Goal: Task Accomplishment & Management: Manage account settings

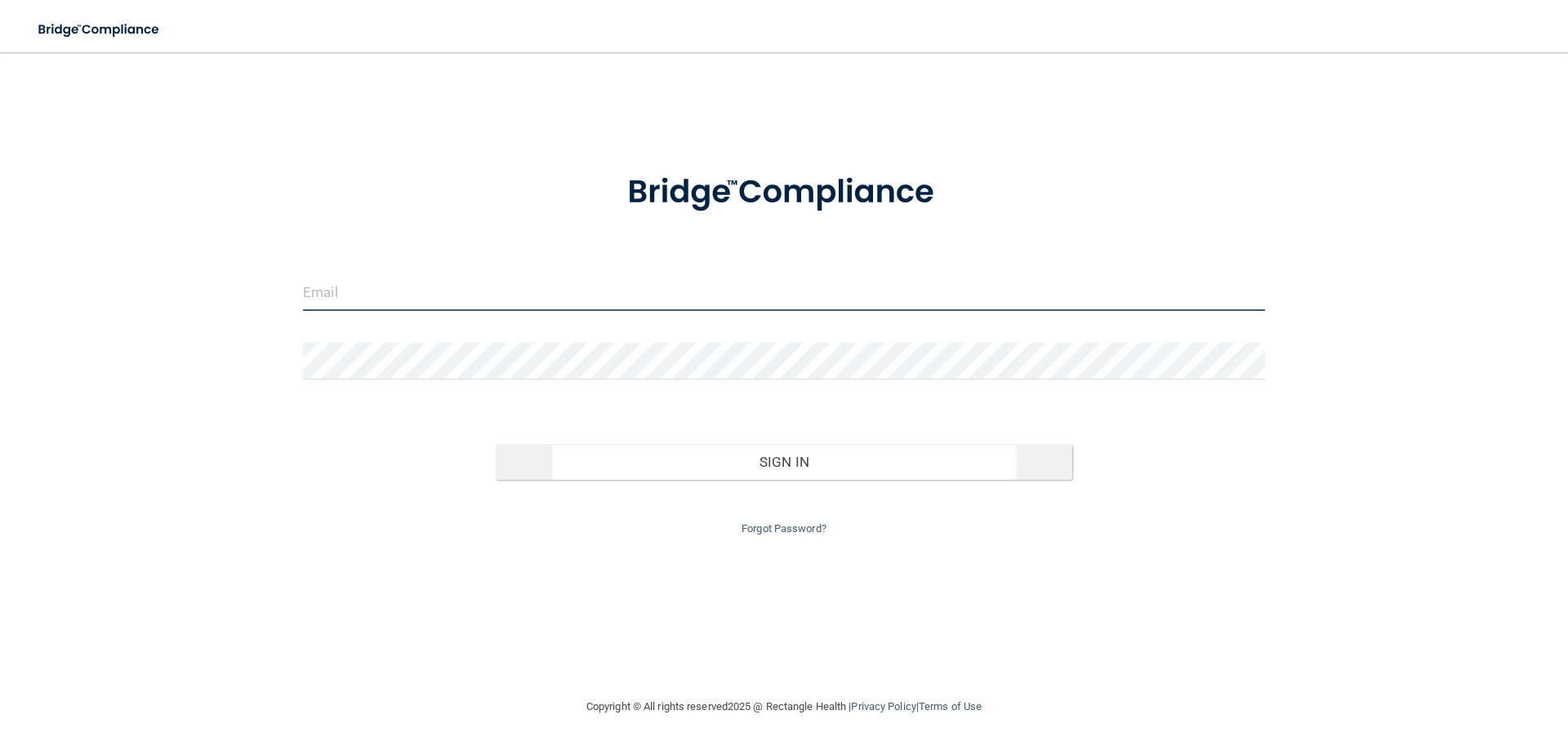
type input "[EMAIL_ADDRESS][DOMAIN_NAME]"
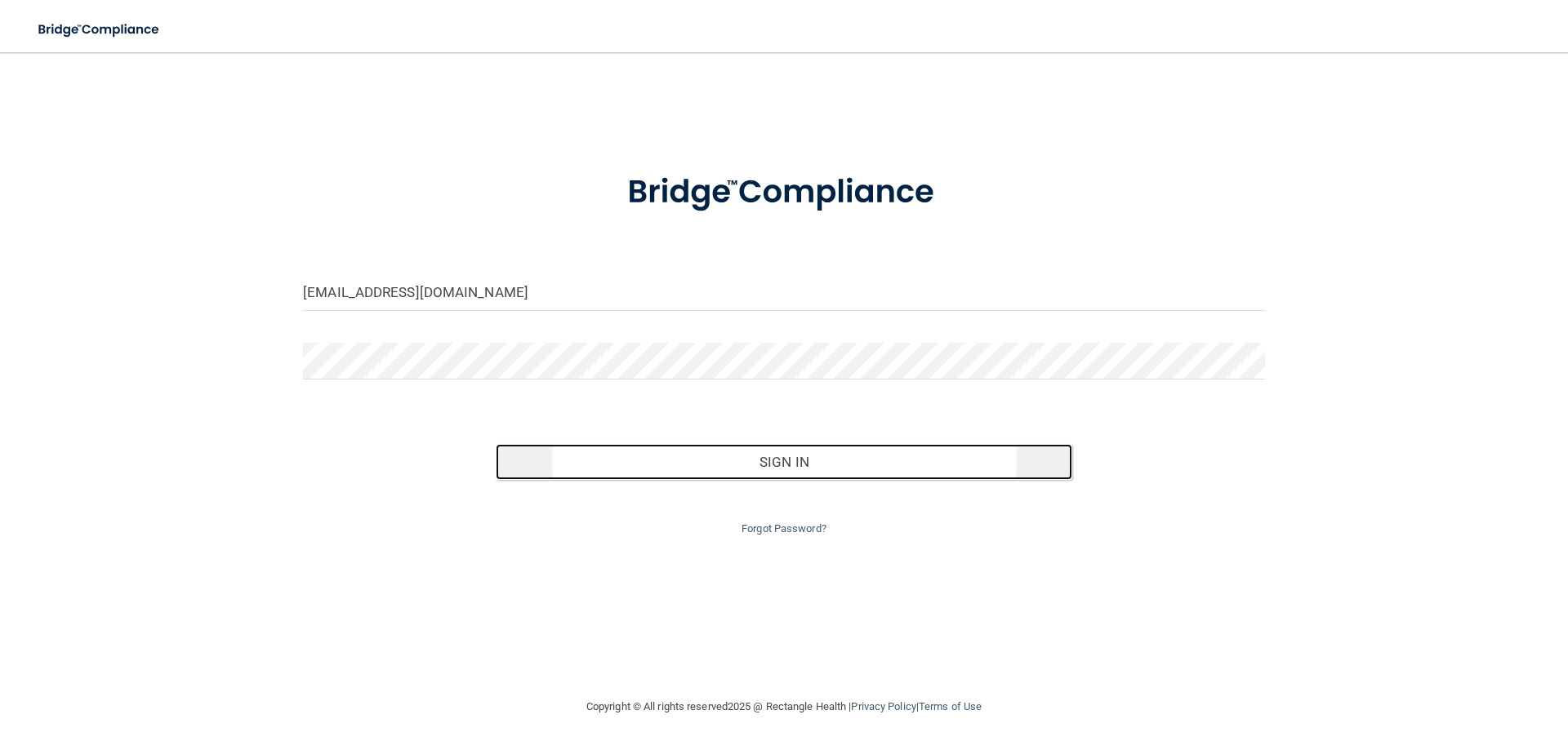
click at [774, 451] on button "Sign In" at bounding box center [785, 462] width 578 height 36
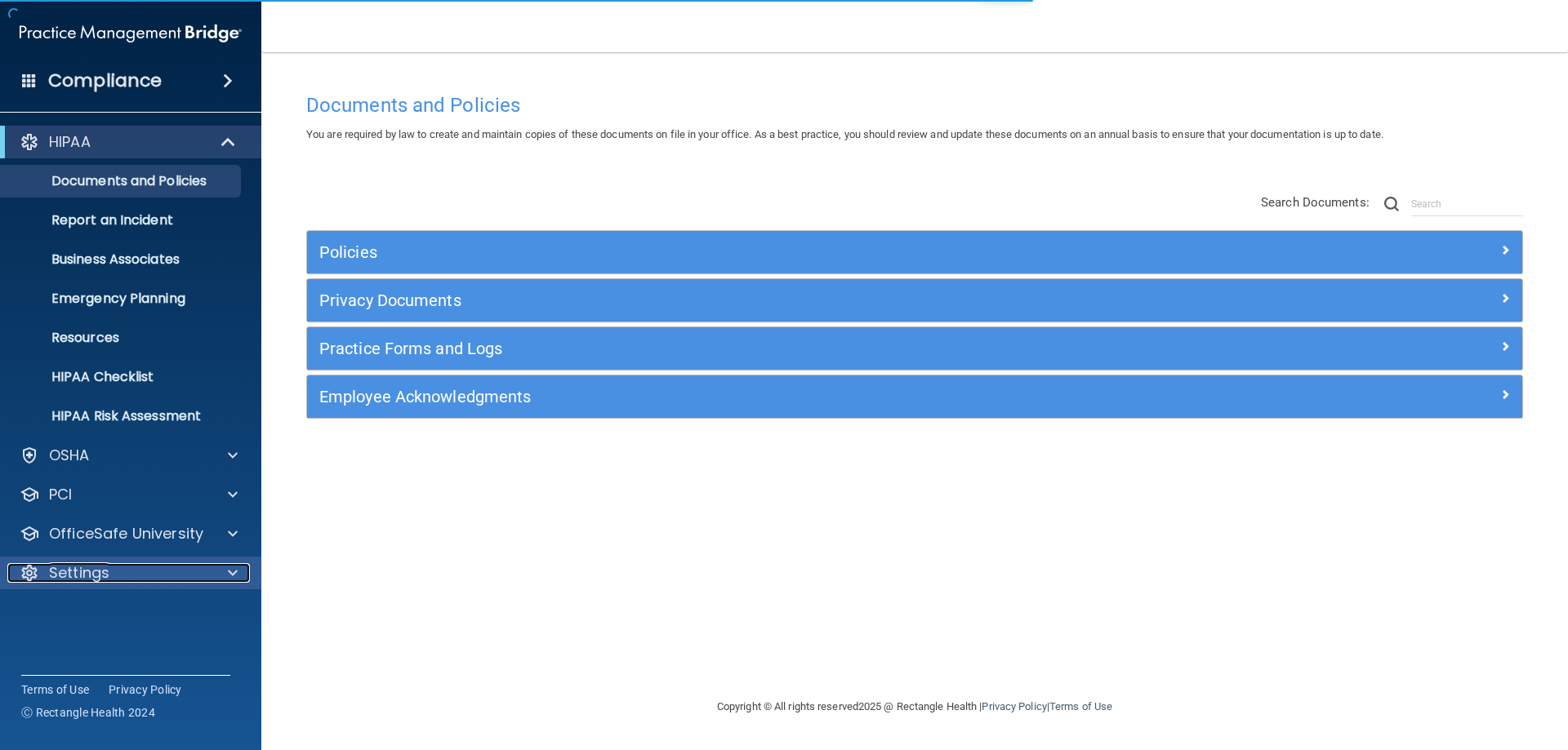
click at [135, 571] on div "Settings" at bounding box center [108, 573] width 202 height 20
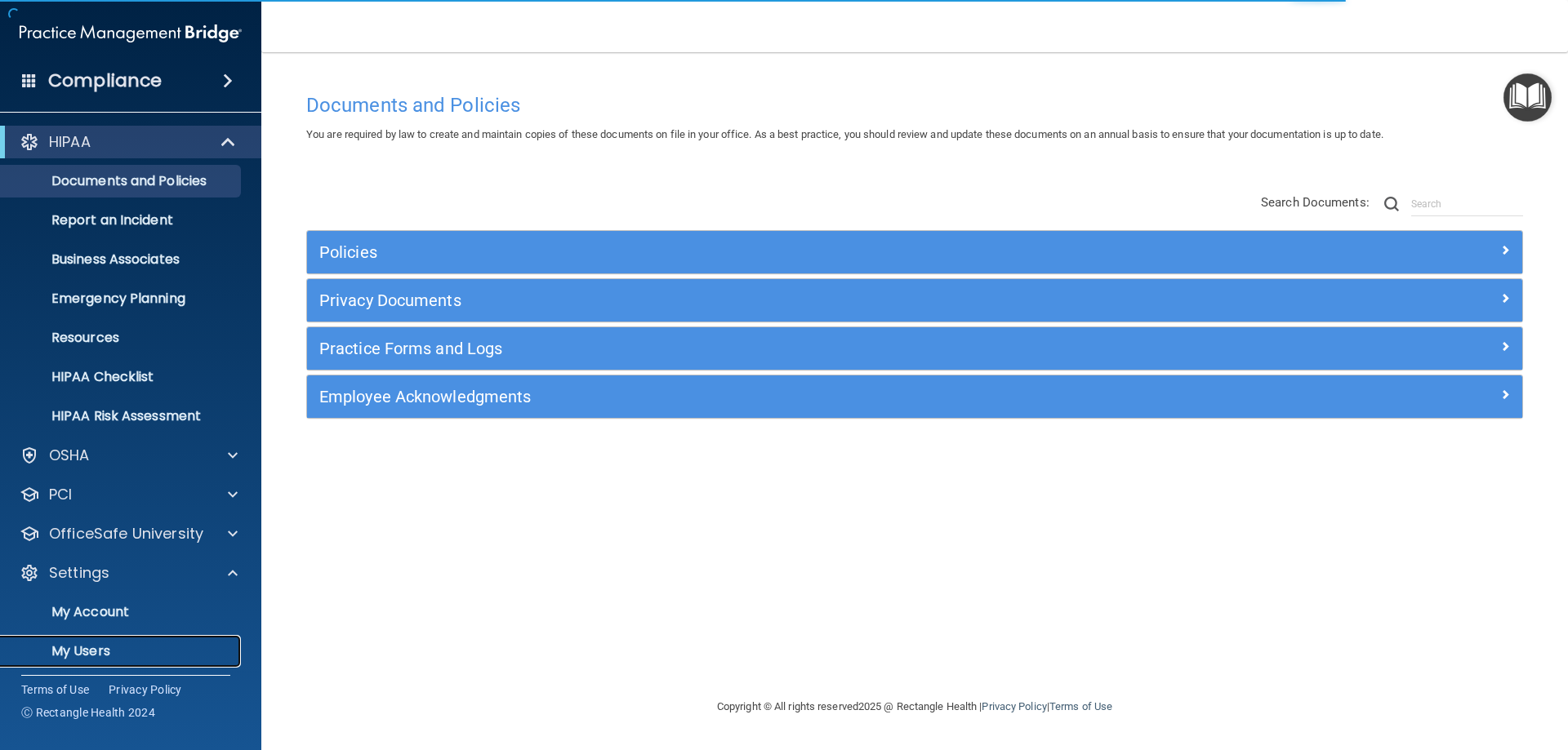
click at [118, 647] on p "My Users" at bounding box center [122, 652] width 223 height 16
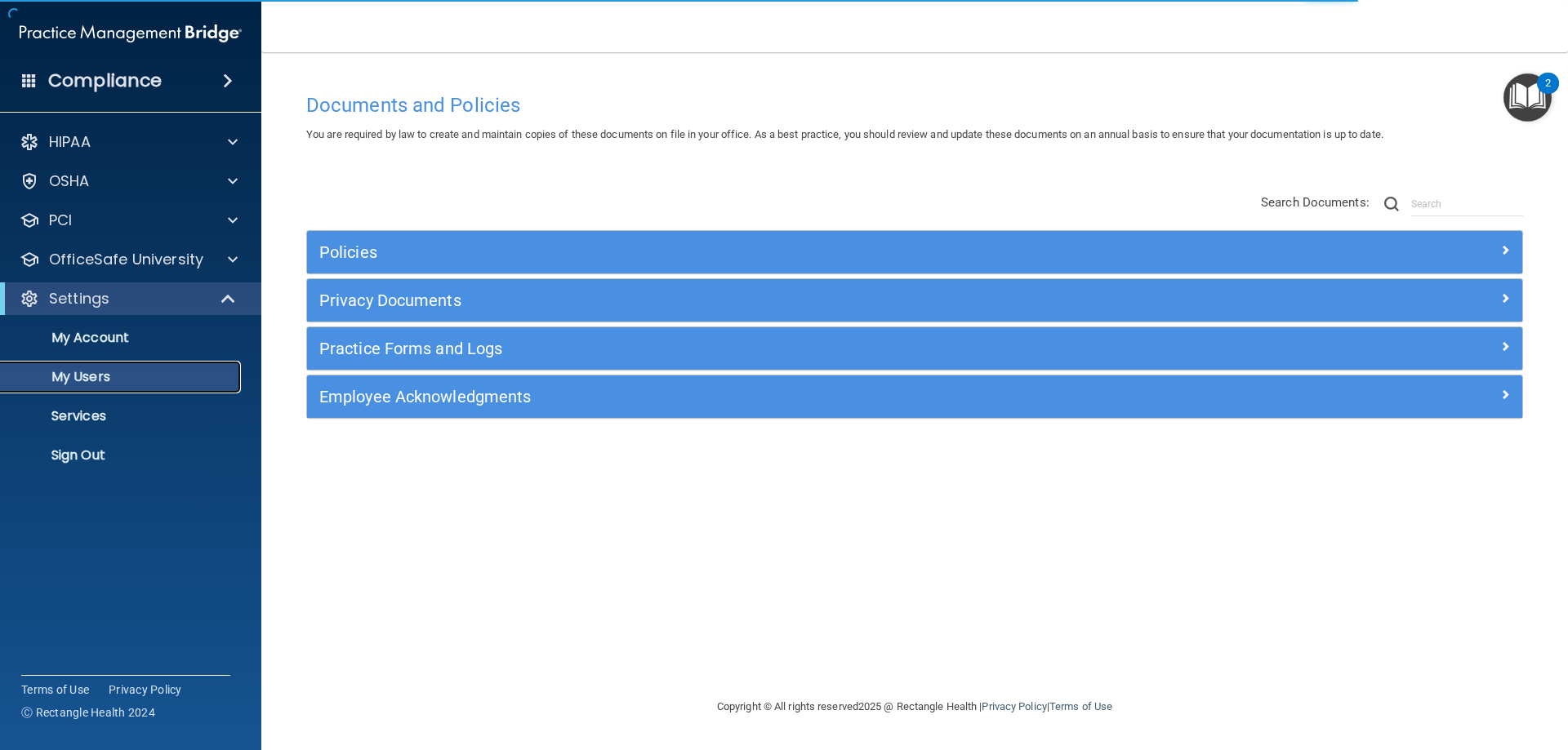
click at [158, 382] on p "My Users" at bounding box center [122, 377] width 223 height 16
select select "20"
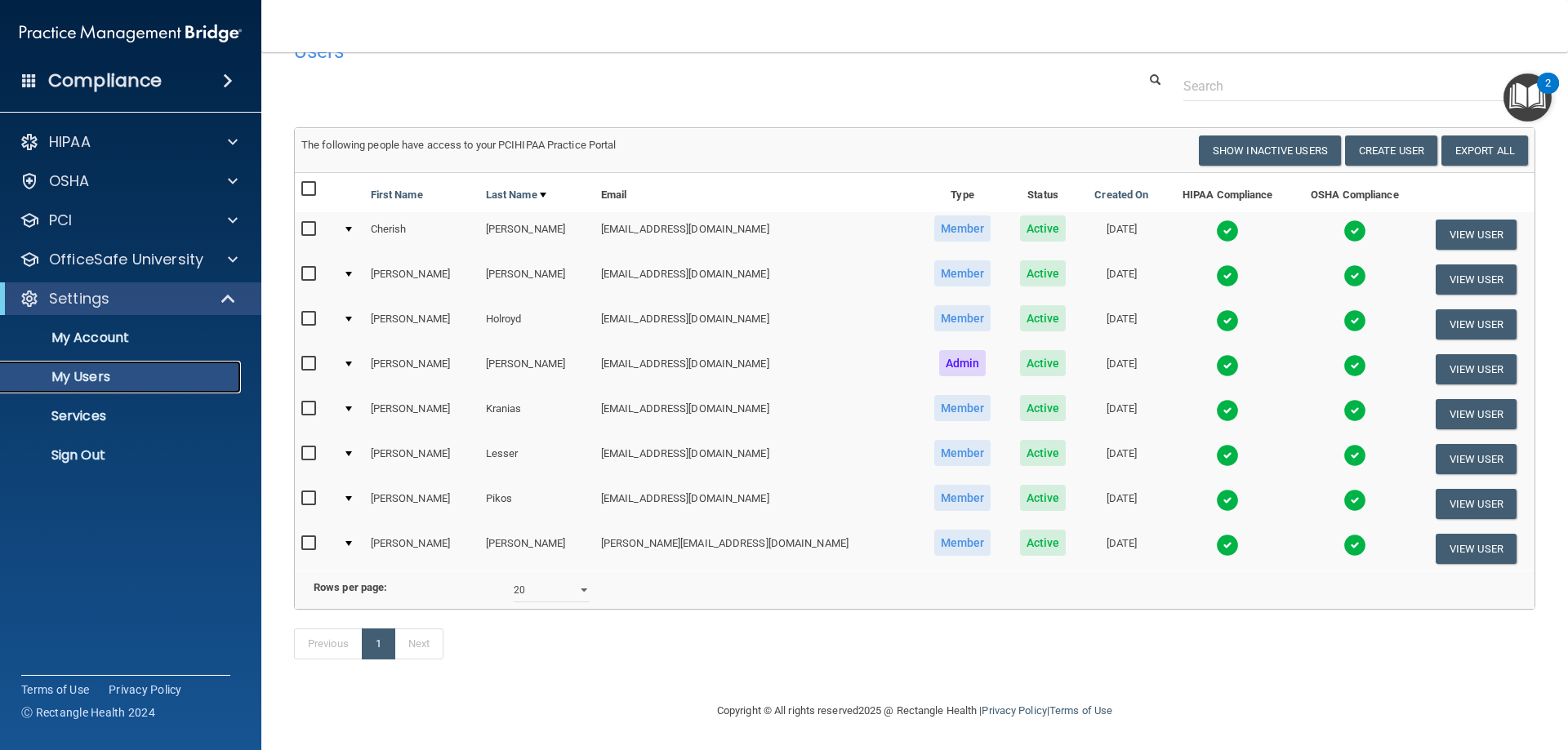
scroll to position [62, 0]
click at [1438, 399] on button "View User" at bounding box center [1476, 414] width 80 height 30
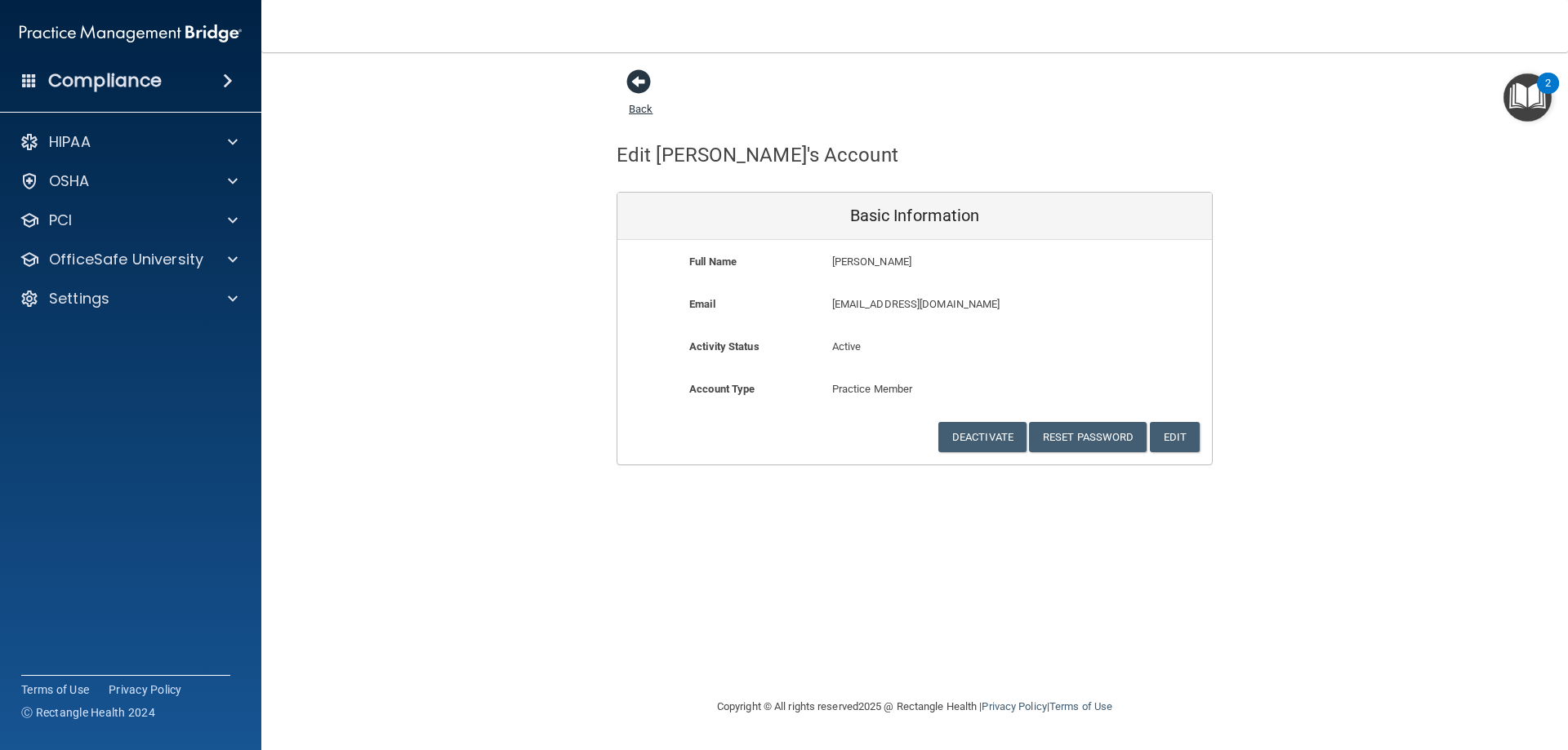
click at [642, 86] on span at bounding box center [638, 81] width 25 height 25
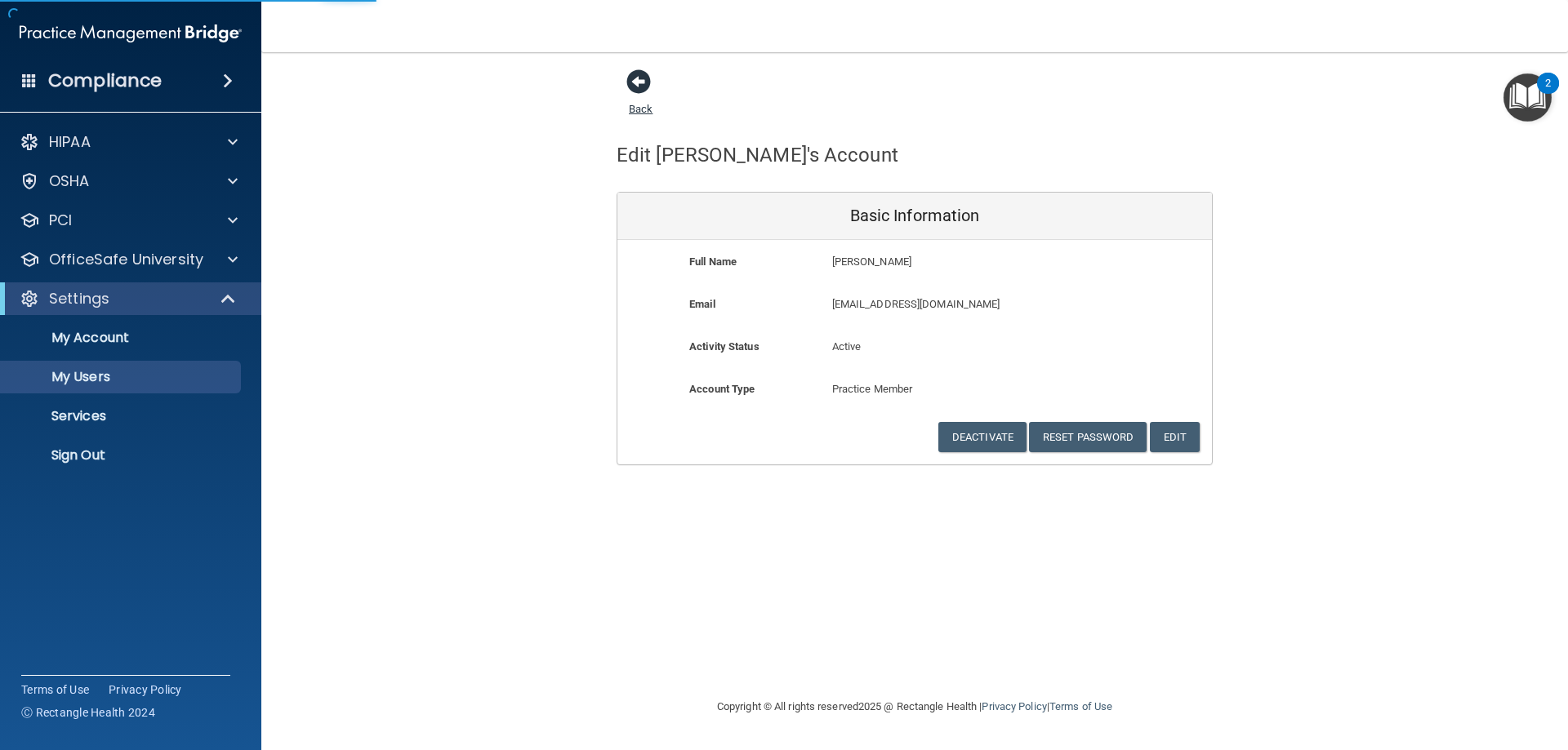
select select "20"
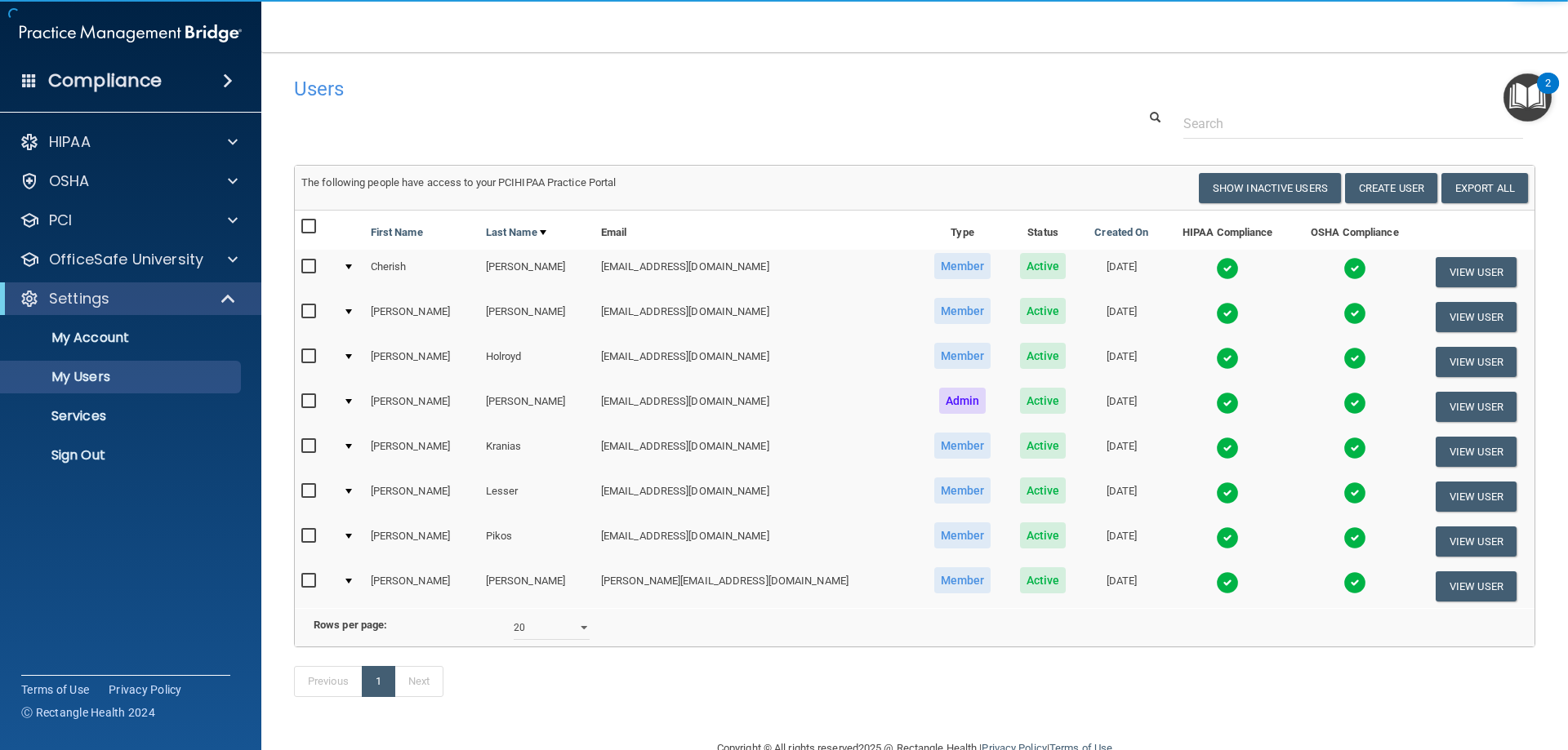
click at [352, 444] on div at bounding box center [348, 446] width 7 height 5
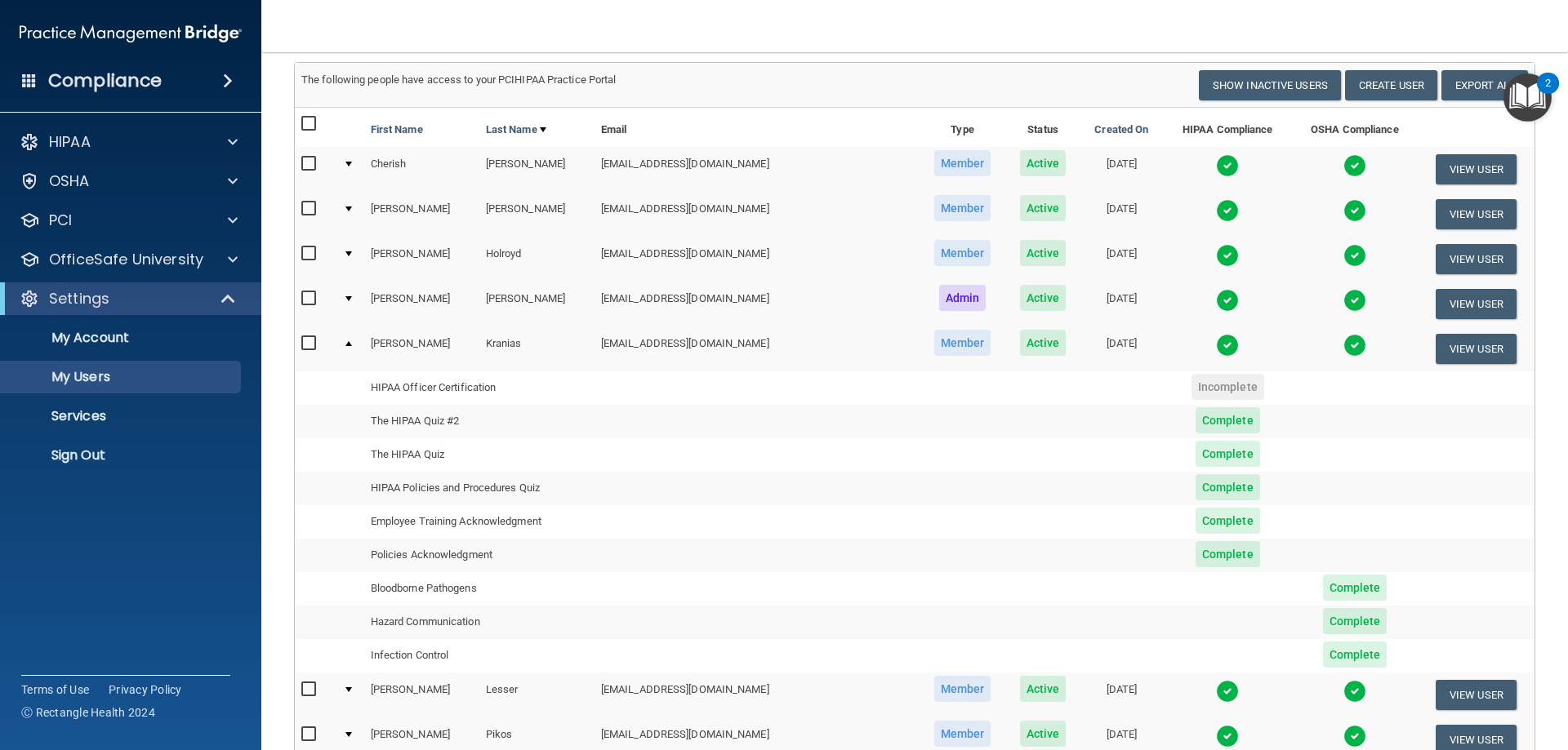
scroll to position [81, 0]
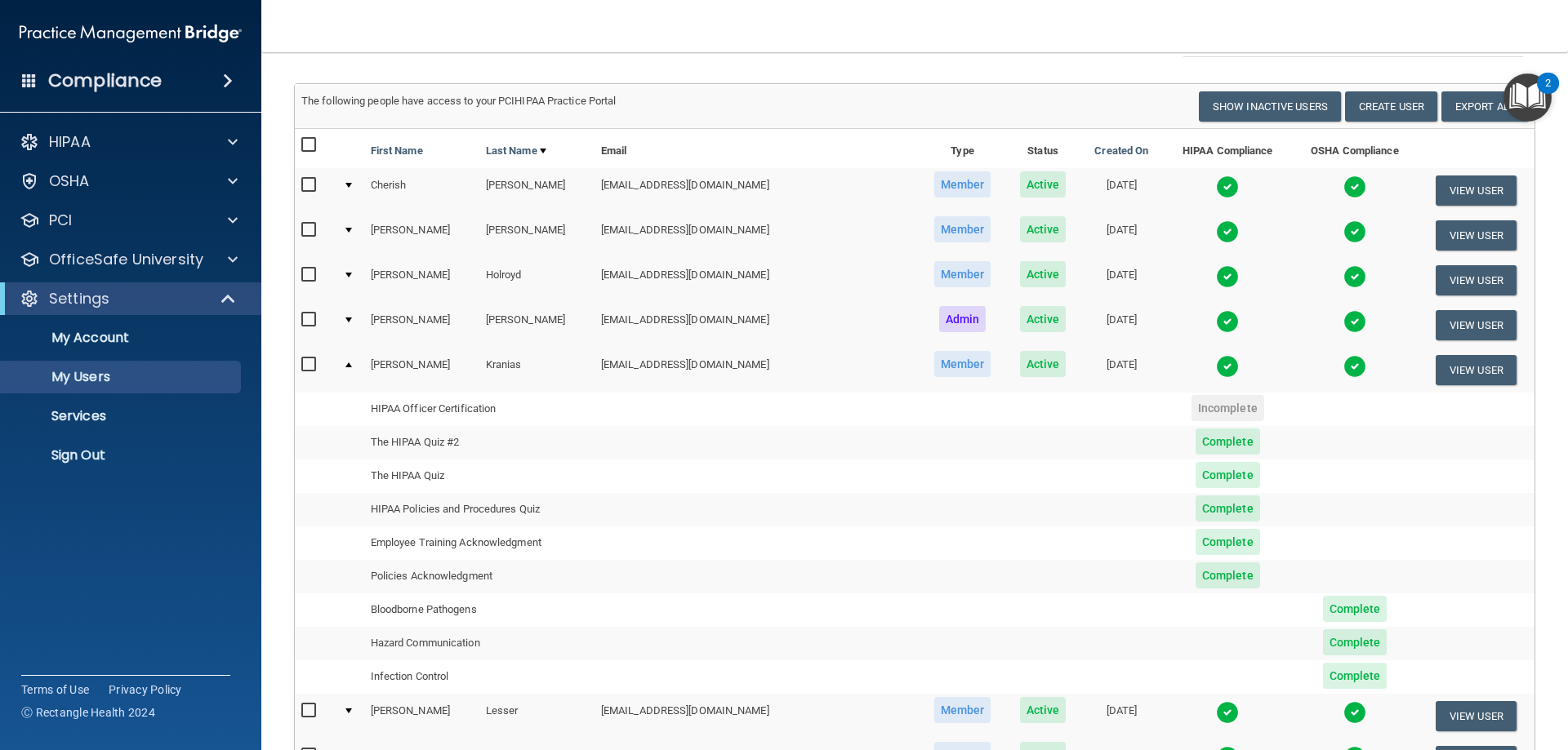
click at [356, 323] on td at bounding box center [350, 324] width 28 height 45
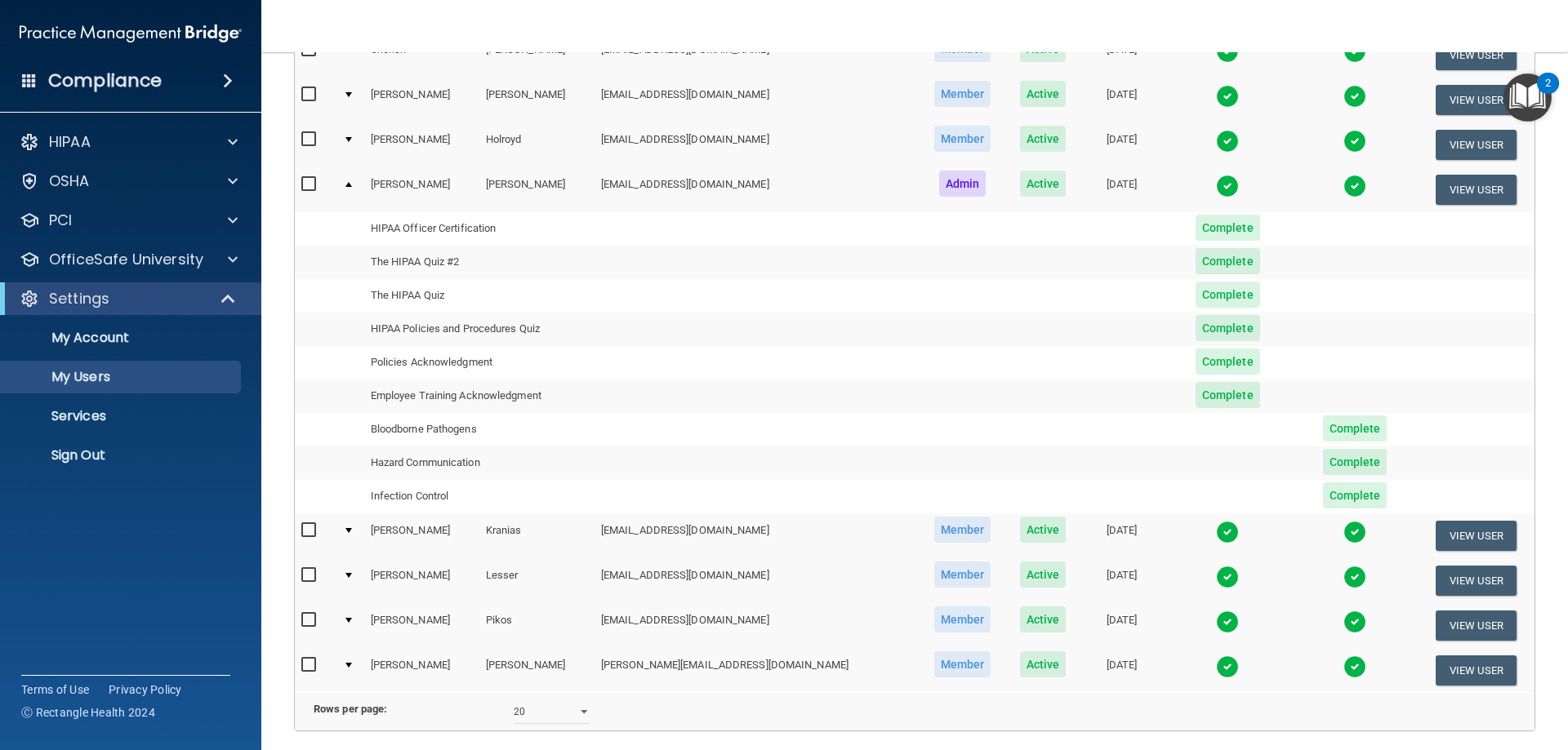
scroll to position [0, 0]
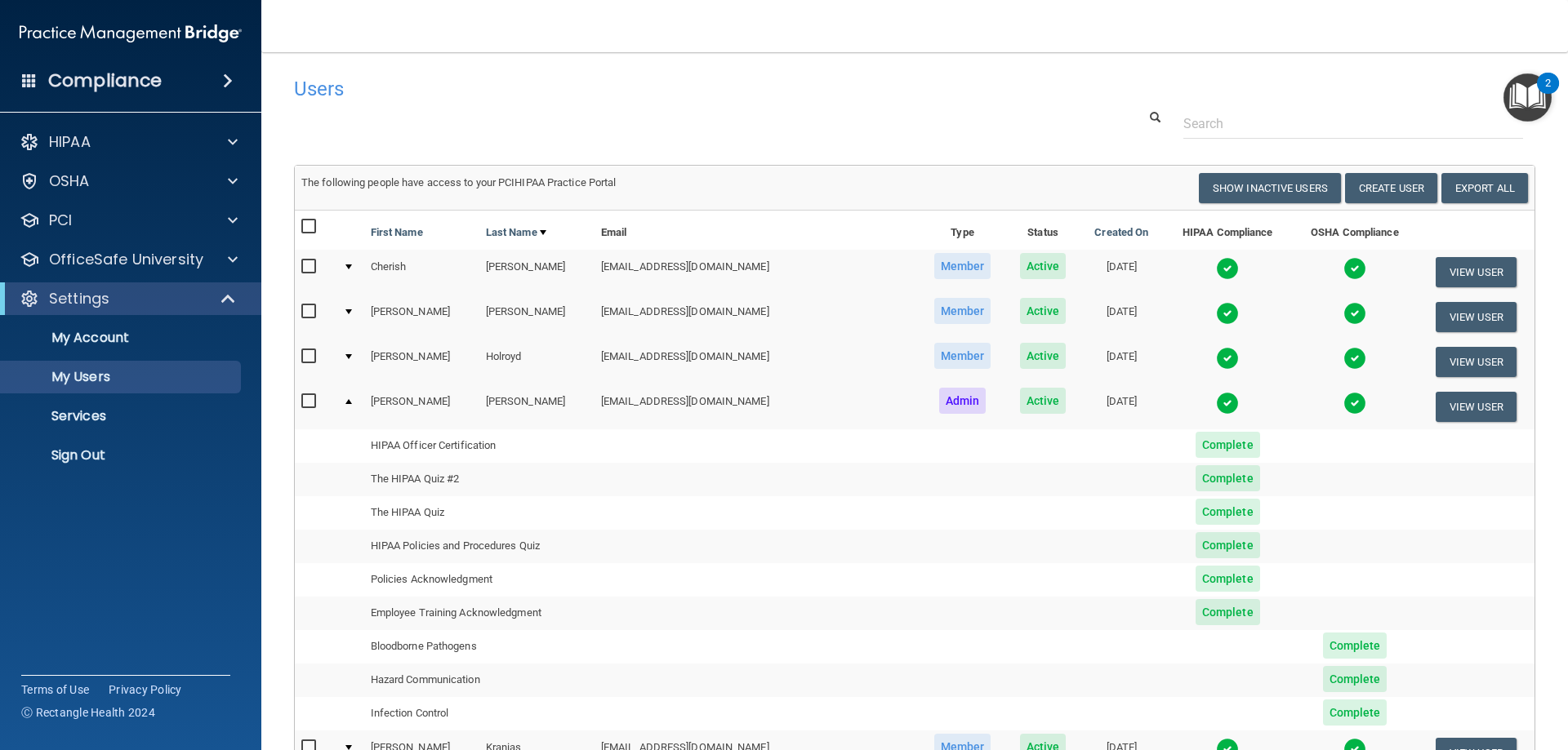
click at [358, 265] on td at bounding box center [350, 272] width 28 height 45
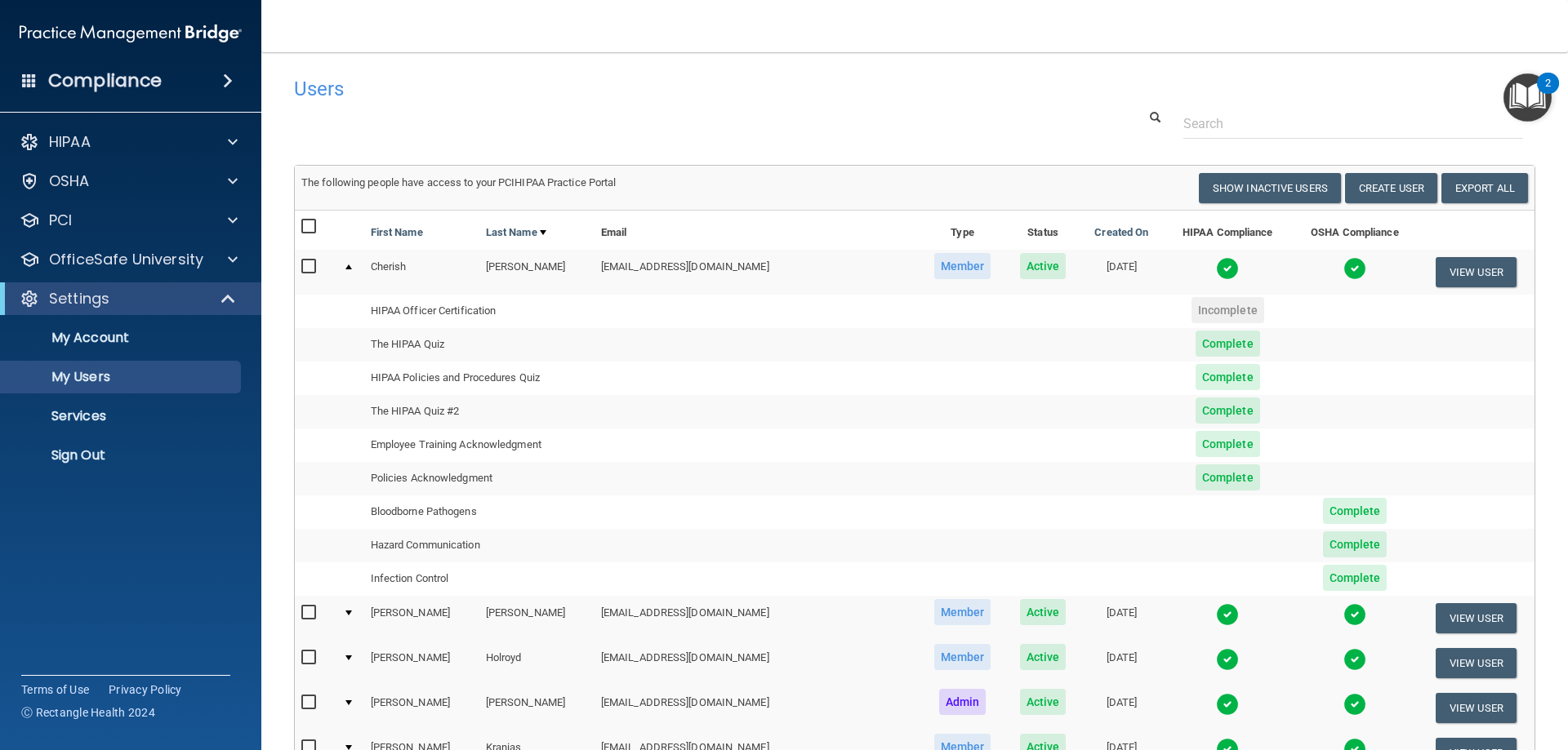
click at [151, 69] on h4 "Compliance" at bounding box center [105, 80] width 113 height 23
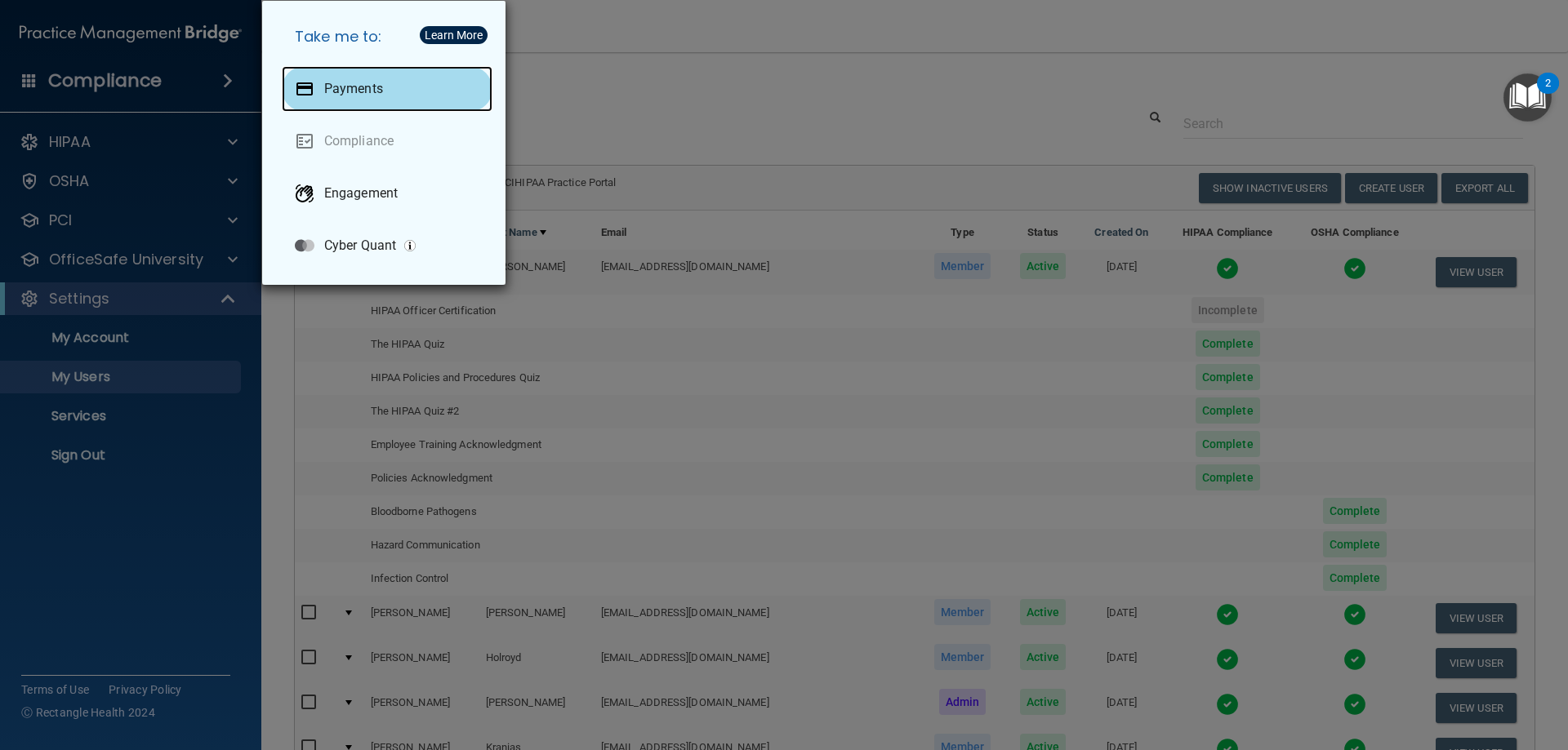
click at [355, 77] on div "Payments" at bounding box center [387, 89] width 210 height 46
